Goal: Find specific page/section: Find specific page/section

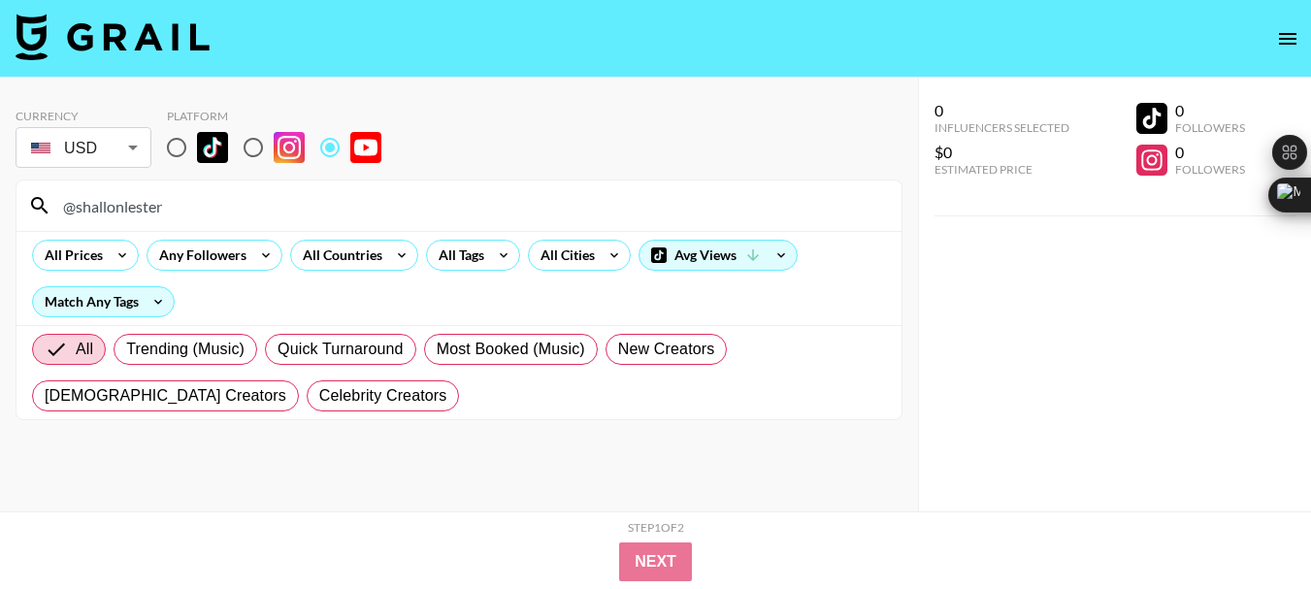
click at [144, 200] on input "@shallonlester" at bounding box center [470, 205] width 838 height 31
drag, startPoint x: 0, startPoint y: 0, endPoint x: 138, endPoint y: 202, distance: 244.4
click at [140, 202] on input "@shallonlester" at bounding box center [470, 205] width 838 height 31
type input "@mattyballz"
click at [127, 199] on input "@mattyballz" at bounding box center [470, 205] width 838 height 31
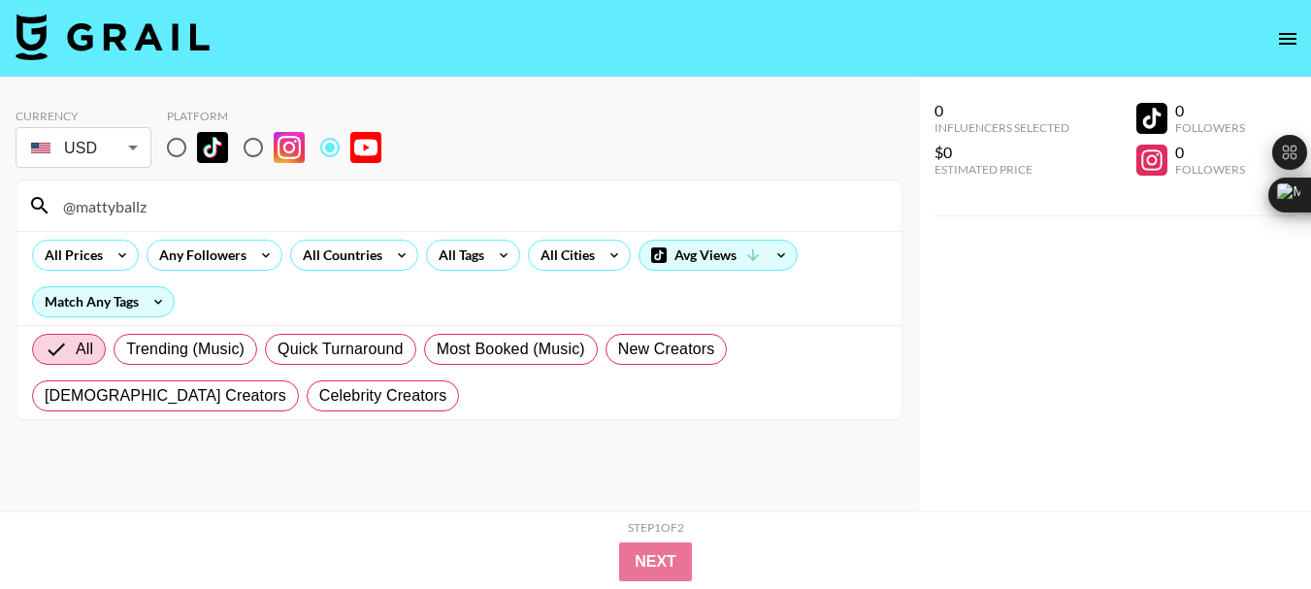
click at [127, 199] on input "@mattyballz" at bounding box center [470, 205] width 838 height 31
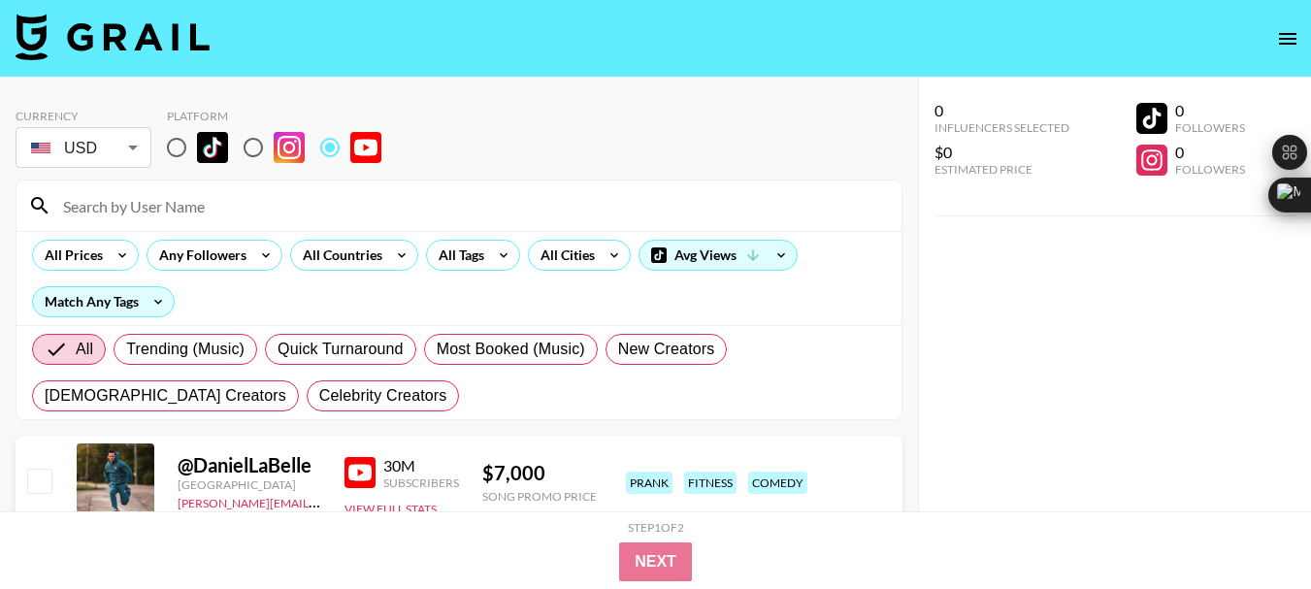
paste input "@OshayDukeJackson"
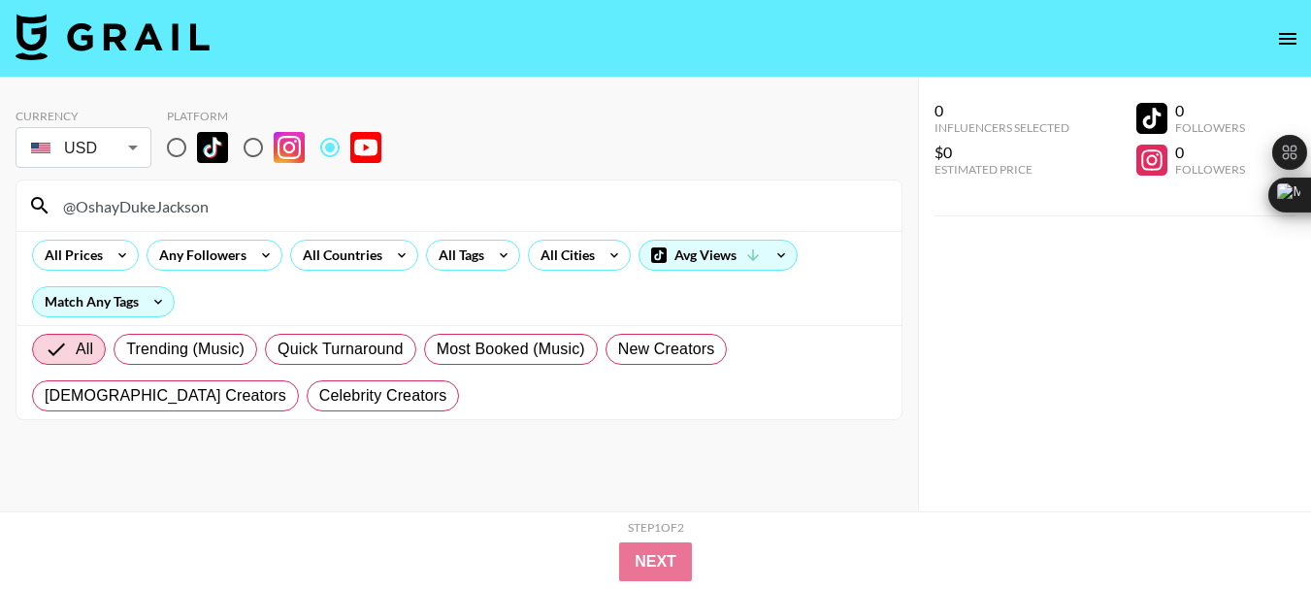
type input "@OshayDukeJackson"
click at [129, 206] on input "@OshayDukeJackson" at bounding box center [470, 205] width 838 height 31
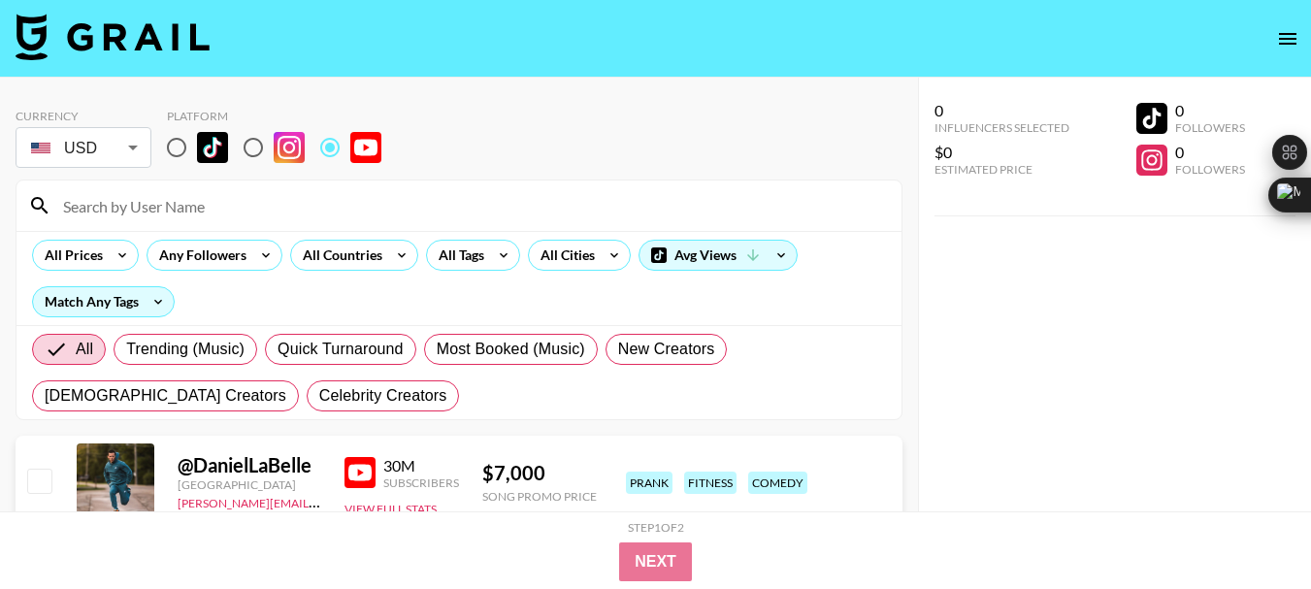
paste input "@ithitsdiffpod"
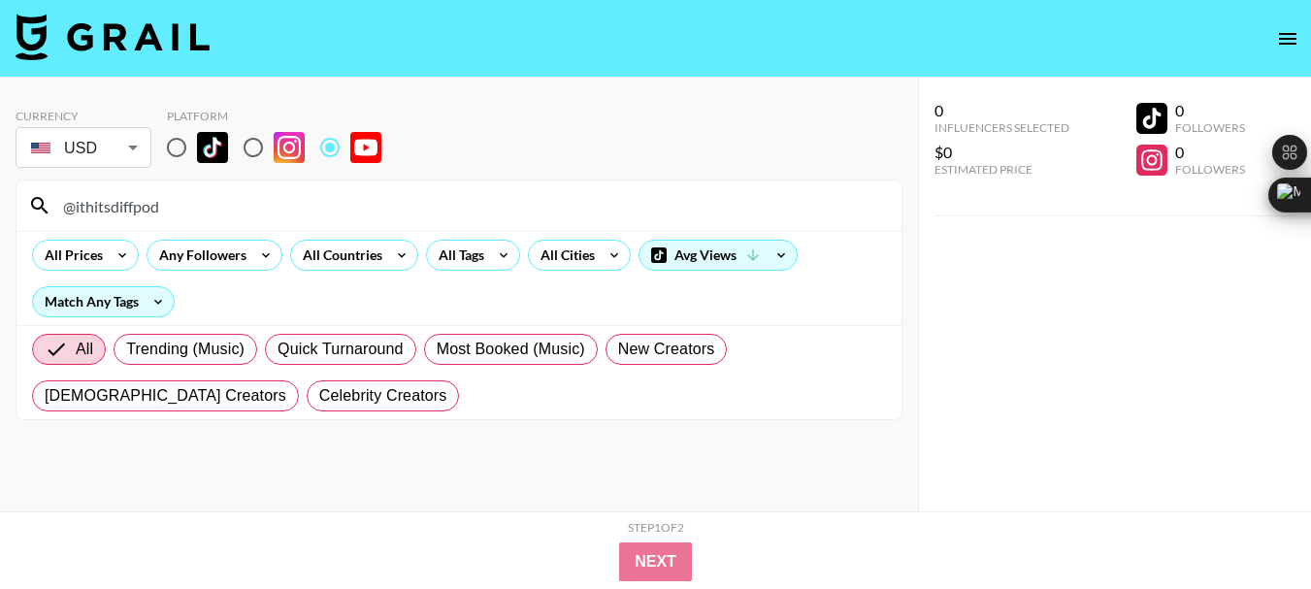
type input "@ithitsdiffpod"
